Goal: Task Accomplishment & Management: Complete application form

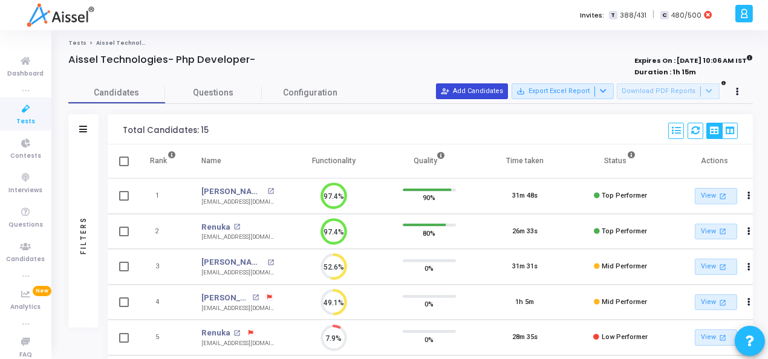
click at [490, 93] on button "person_add_alt Add Candidates" at bounding box center [472, 92] width 72 height 16
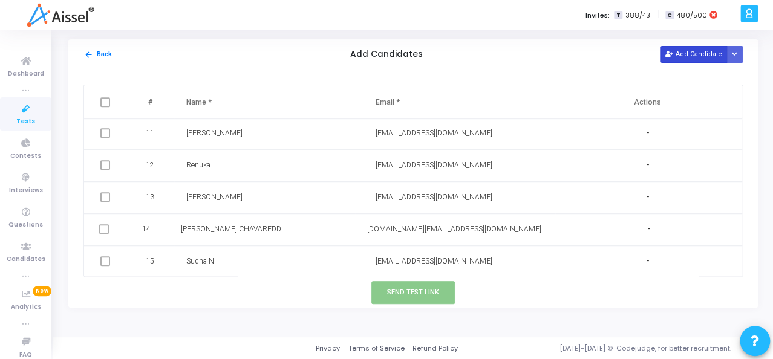
click at [693, 59] on button "Add Candidate" at bounding box center [694, 54] width 67 height 16
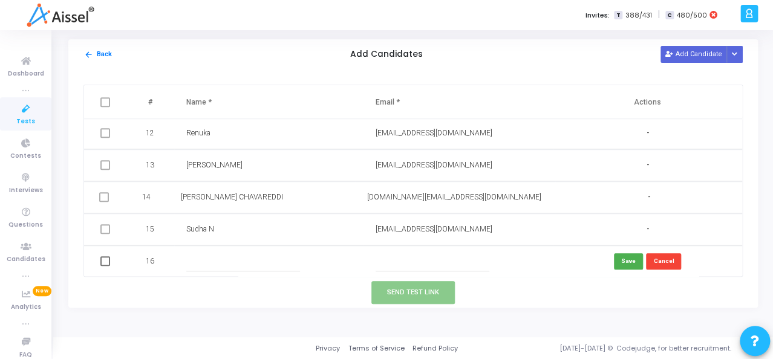
click at [198, 254] on input "text" at bounding box center [243, 262] width 114 height 20
click at [219, 257] on input "[PERSON_NAME]" at bounding box center [243, 262] width 114 height 20
type input "[PERSON_NAME] T"
click at [380, 249] on td at bounding box center [458, 262] width 189 height 32
click at [389, 260] on input "text" at bounding box center [433, 262] width 114 height 20
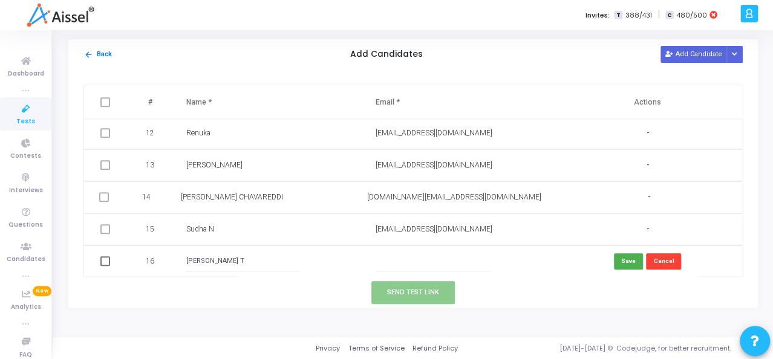
paste input "[EMAIL_ADDRESS][DOMAIN_NAME]"
type input "[EMAIL_ADDRESS][DOMAIN_NAME]"
click at [627, 260] on button "Save" at bounding box center [628, 262] width 29 height 16
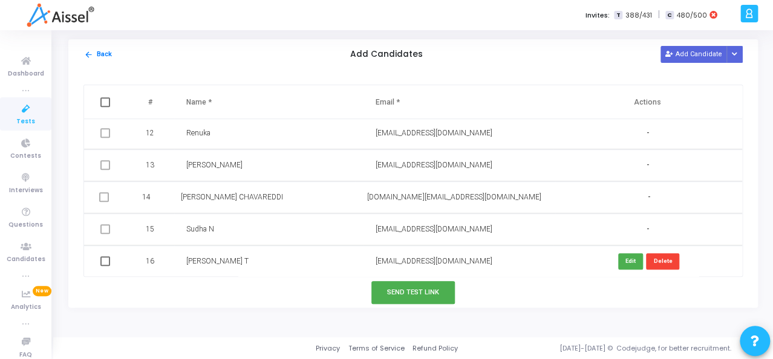
click at [106, 260] on span at bounding box center [105, 262] width 10 height 10
click at [105, 266] on input "checkbox" at bounding box center [105, 266] width 1 height 1
checkbox input "true"
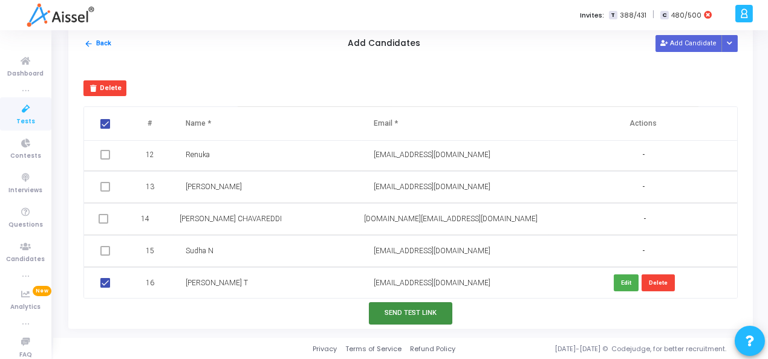
click at [407, 310] on button "Send Test Link" at bounding box center [411, 314] width 84 height 22
